Goal: Navigation & Orientation: Find specific page/section

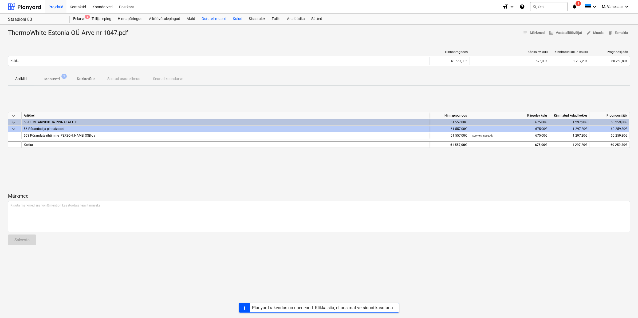
click at [214, 18] on div "Ostutellimused" at bounding box center [213, 19] width 31 height 11
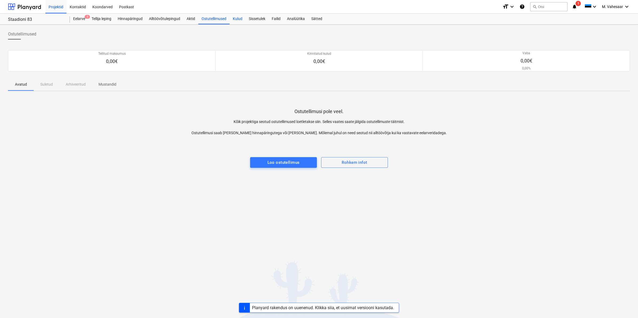
click at [238, 17] on div "Kulud" at bounding box center [238, 19] width 16 height 11
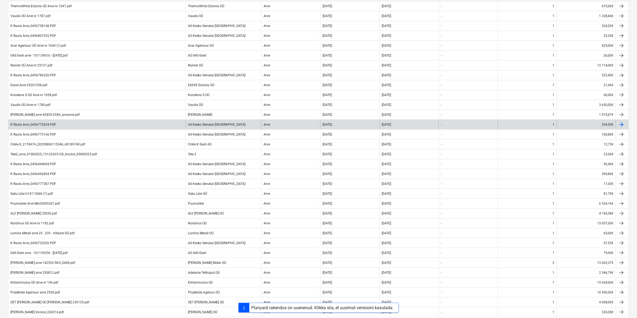
scroll to position [100, 0]
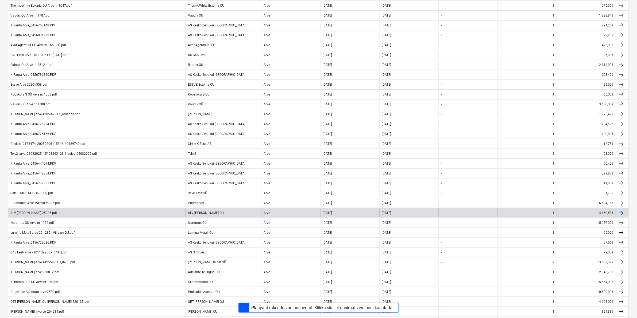
click at [37, 214] on div "ALV [PERSON_NAME] 25036.pdf" at bounding box center [33, 213] width 46 height 4
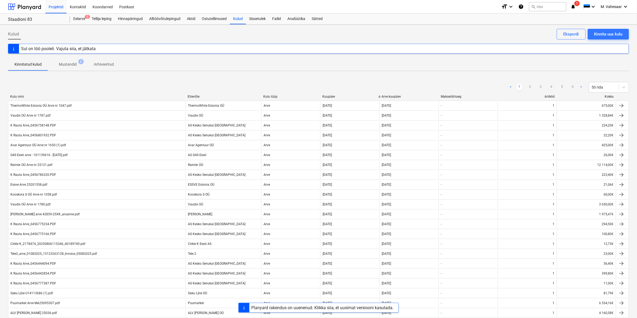
click at [63, 61] on span "Mustandid 2" at bounding box center [67, 65] width 39 height 10
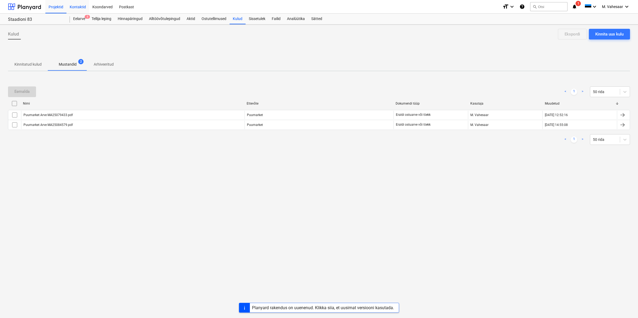
click at [79, 7] on div "Kontaktid" at bounding box center [78, 7] width 23 height 14
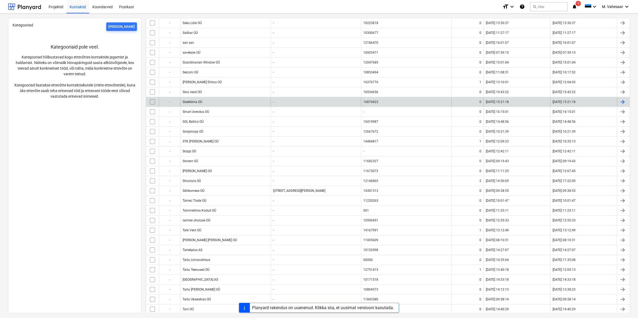
scroll to position [2204, 0]
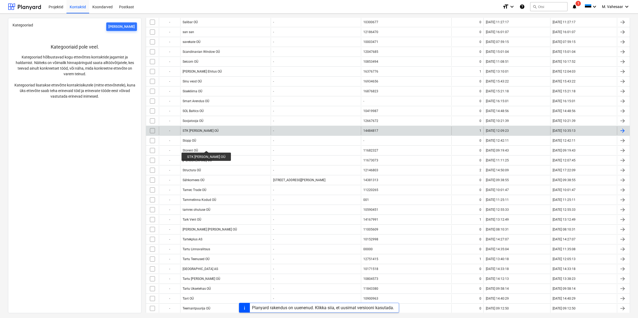
click at [198, 133] on div "STK [PERSON_NAME] OÜ" at bounding box center [201, 131] width 36 height 4
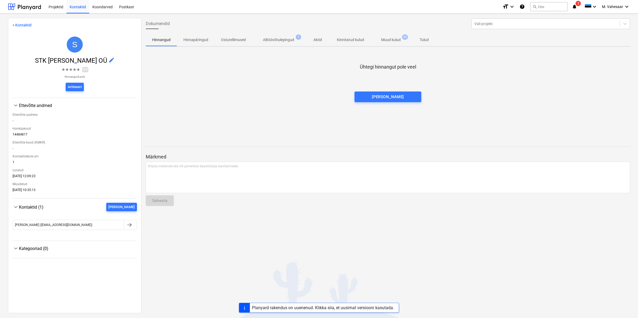
click at [384, 41] on p "Muud kulud" at bounding box center [390, 40] width 19 height 6
